Goal: Check status

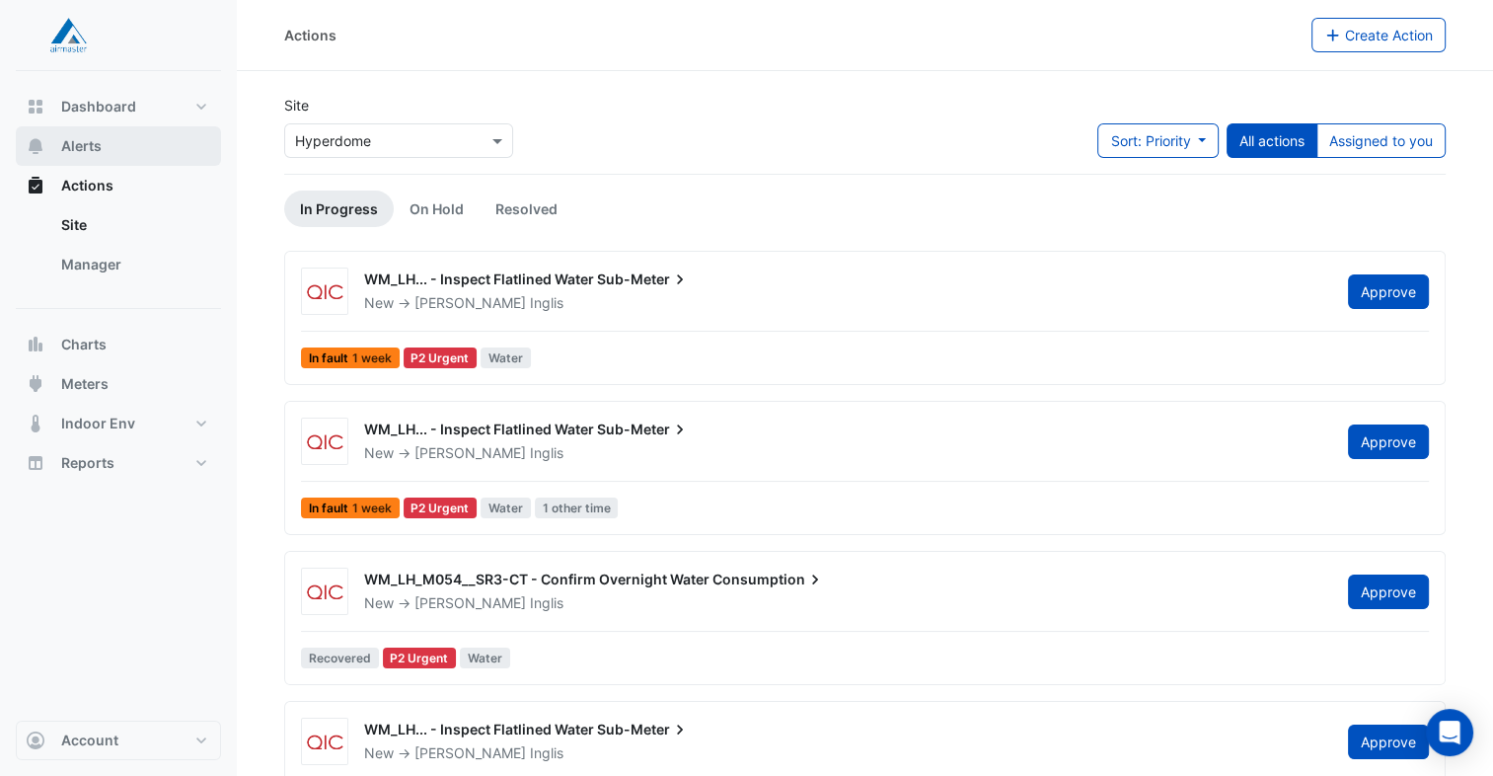
click at [68, 152] on span "Alerts" at bounding box center [81, 146] width 40 height 20
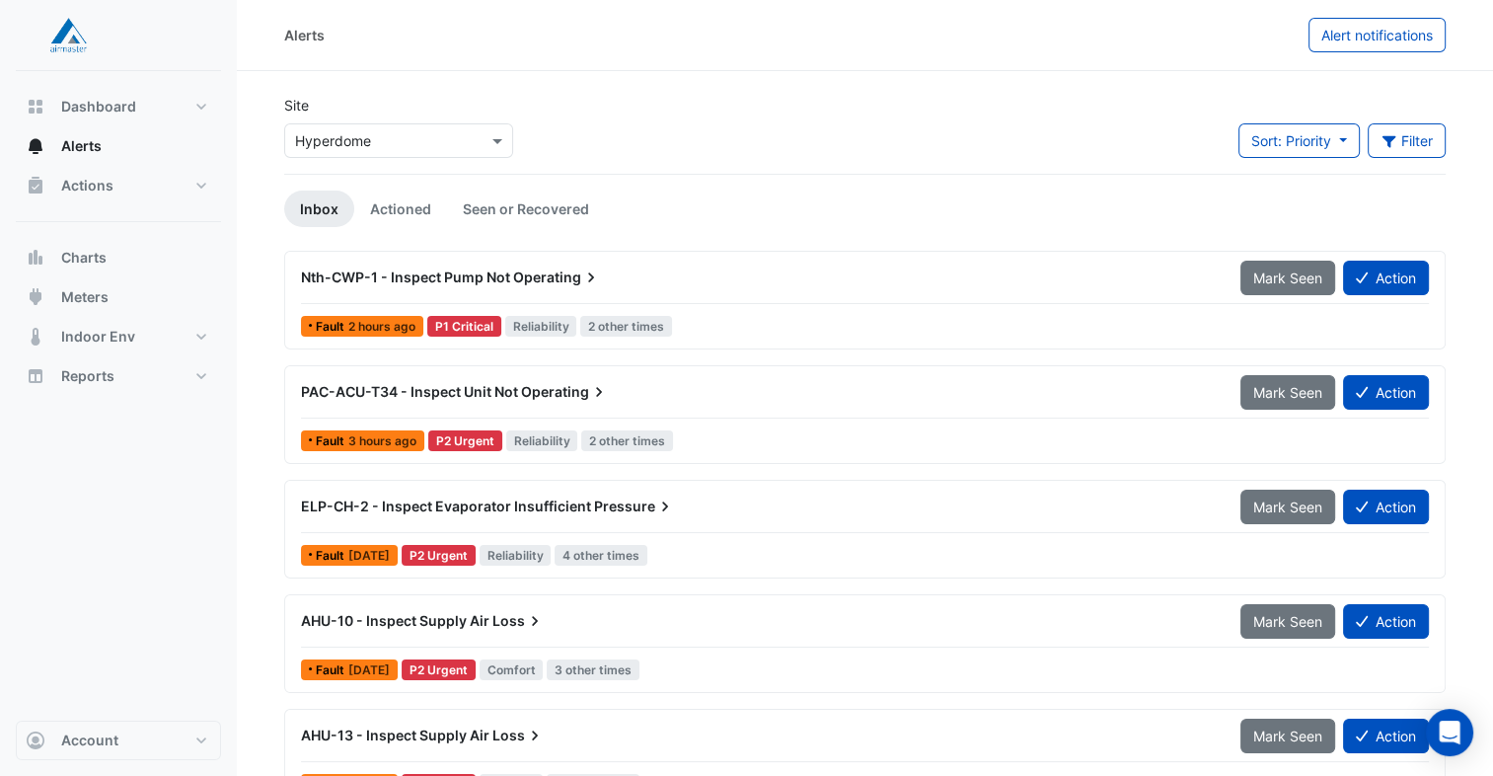
click at [570, 628] on div "AHU-10 - Inspect Supply Air Loss" at bounding box center [759, 621] width 916 height 20
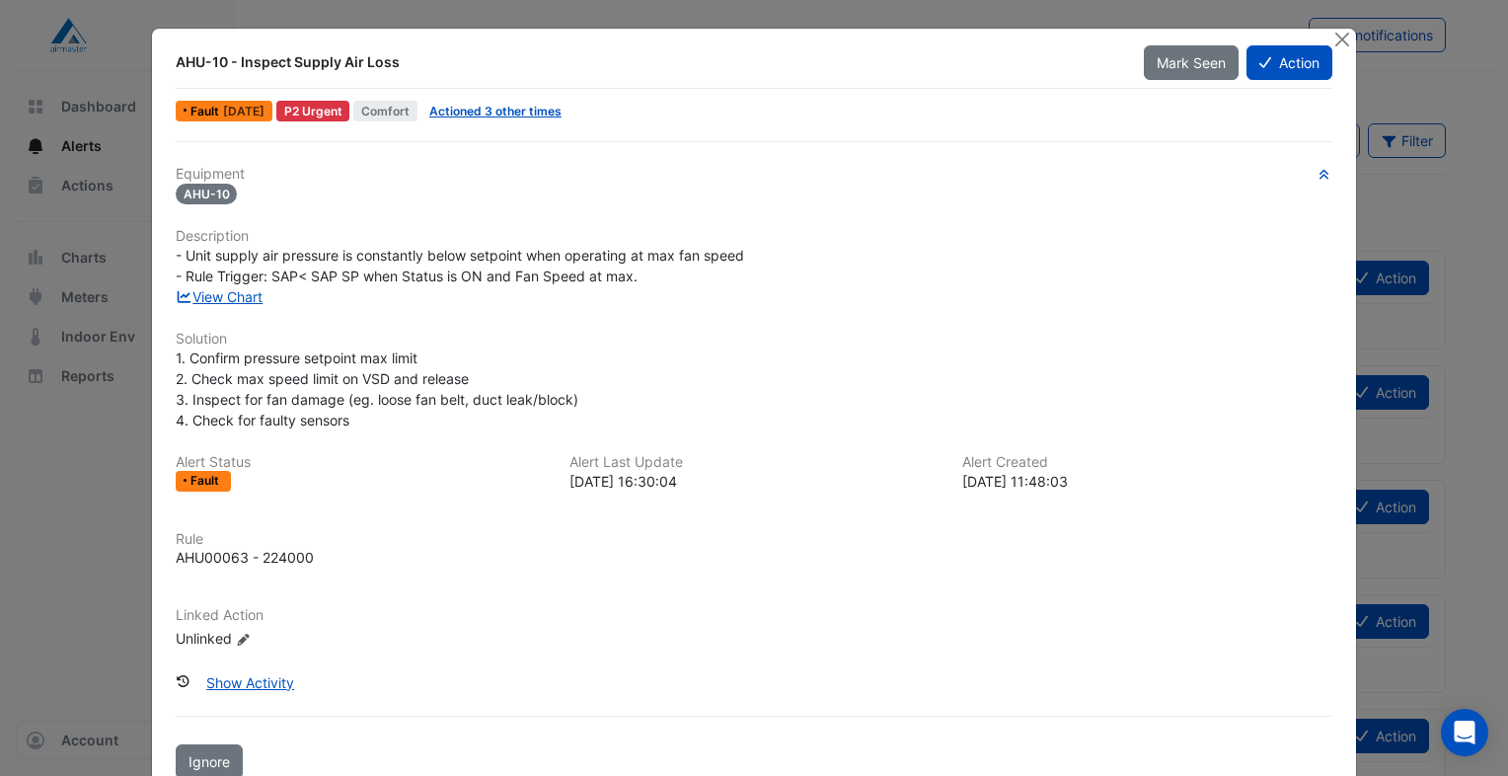
click at [217, 302] on div "View Chart" at bounding box center [754, 296] width 1180 height 21
click at [219, 298] on link "View Chart" at bounding box center [220, 296] width 88 height 17
